Goal: Task Accomplishment & Management: Manage account settings

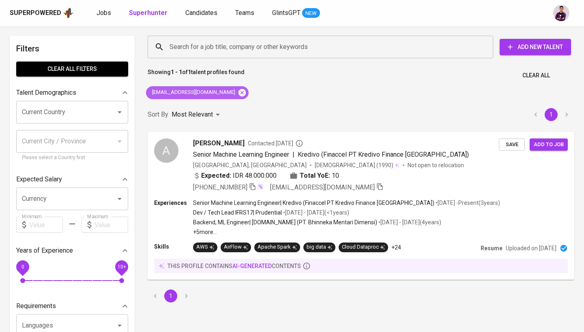
click at [238, 95] on icon at bounding box center [241, 92] width 7 height 7
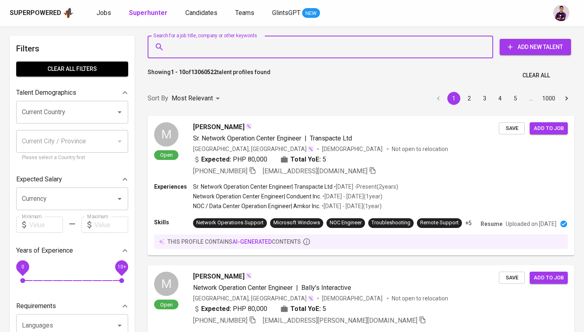
click at [233, 49] on input "Search for a job title, company or other keywords" at bounding box center [322, 46] width 310 height 15
paste input "[EMAIL_ADDRESS][DOMAIN_NAME]"
type input "[EMAIL_ADDRESS][DOMAIN_NAME]"
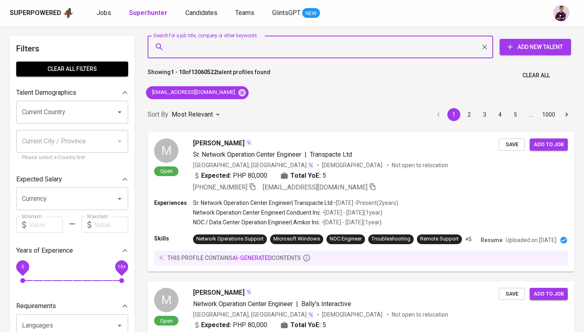
click at [246, 108] on div "Sort By Most Relevant MOST_RELEVANT 1 2 3 4 5 … 1000" at bounding box center [361, 115] width 436 height 25
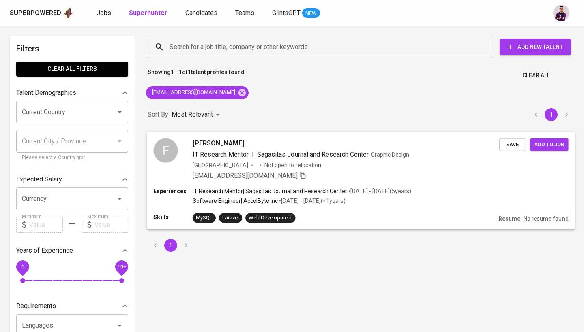
click at [167, 152] on div "F" at bounding box center [165, 150] width 24 height 24
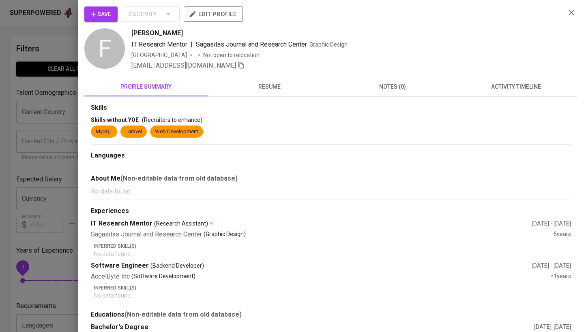
click at [270, 86] on span "resume" at bounding box center [269, 87] width 114 height 10
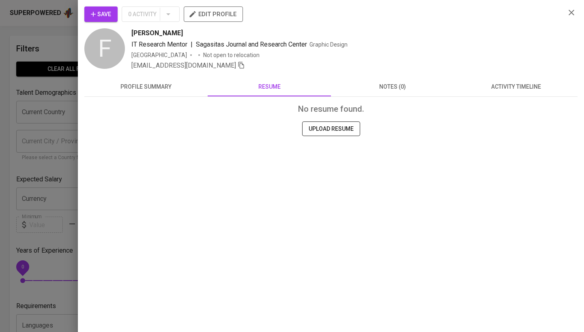
click at [513, 100] on div "No resume found. UPLOAD RESUME" at bounding box center [330, 141] width 493 height 88
click at [511, 90] on span "activity timeline" at bounding box center [516, 87] width 114 height 10
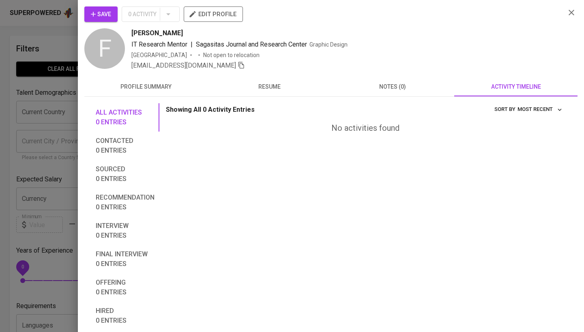
click at [109, 19] on span "Save" at bounding box center [101, 14] width 20 height 10
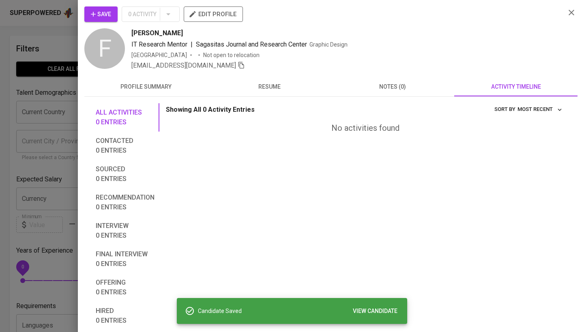
click at [371, 311] on span "VIEW CANDIDATE" at bounding box center [375, 311] width 45 height 10
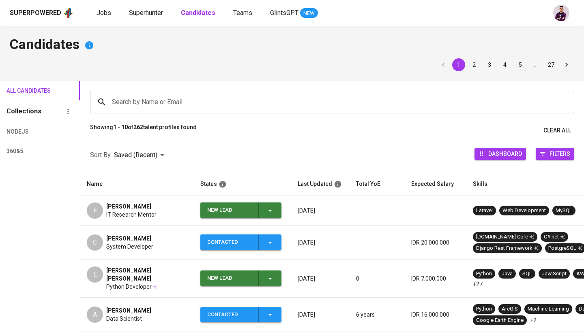
click at [274, 212] on icon "button" at bounding box center [270, 211] width 10 height 10
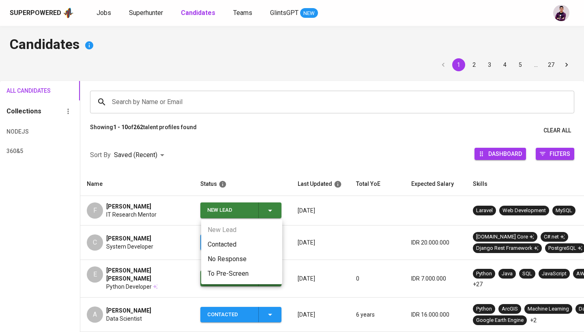
click at [266, 243] on li "Contacted" at bounding box center [241, 245] width 81 height 15
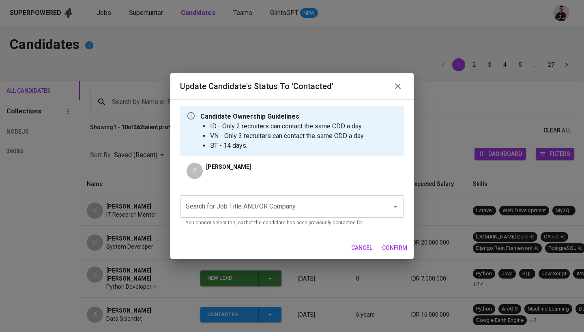
click at [238, 204] on input "Search for Job Title AND/OR Company" at bounding box center [281, 206] width 194 height 15
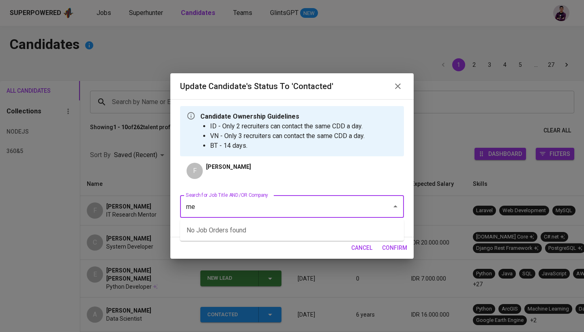
type input "m"
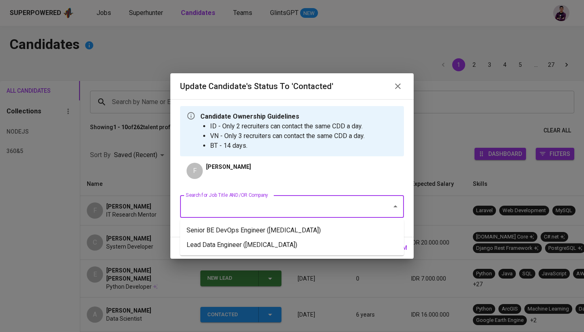
type input "e"
click at [245, 230] on li "Senior BE DevOps Engineer ([MEDICAL_DATA])" at bounding box center [292, 230] width 224 height 15
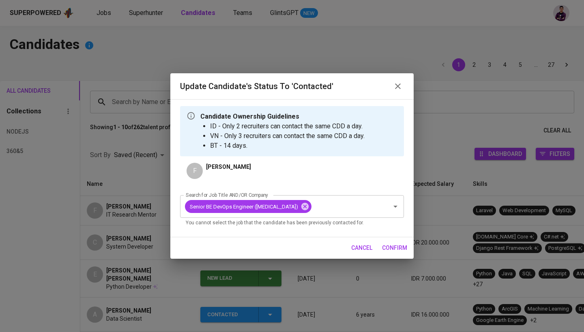
click at [396, 246] on span "confirm" at bounding box center [394, 248] width 25 height 10
